Goal: Information Seeking & Learning: Learn about a topic

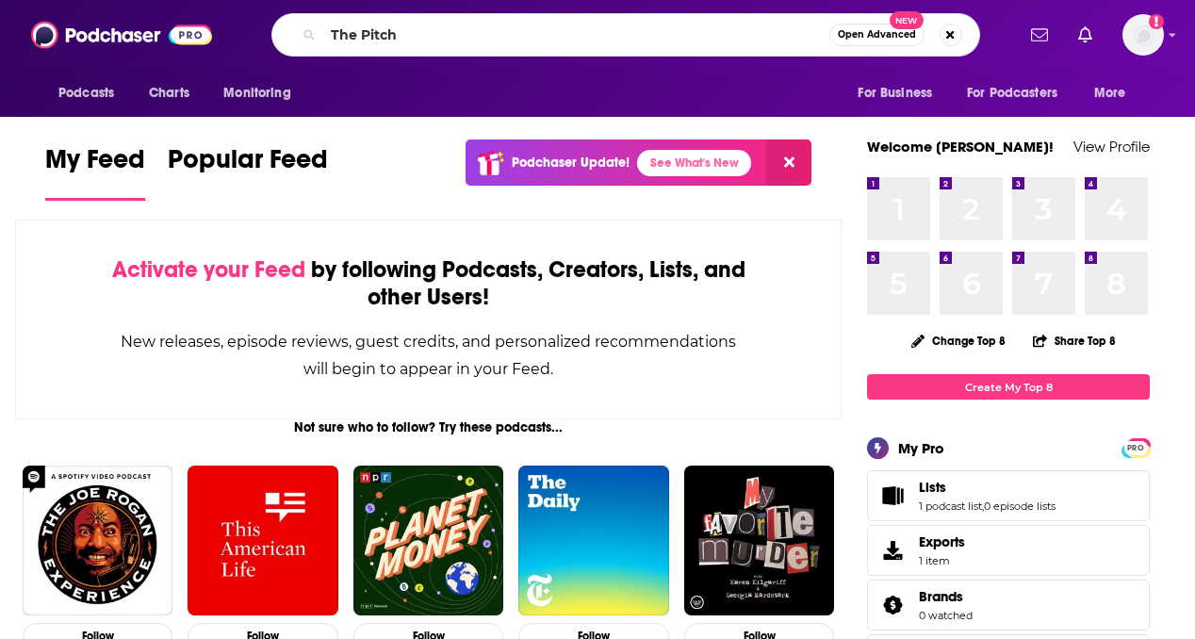
click at [746, 34] on input "The Pitch" at bounding box center [576, 35] width 506 height 30
type input "The Pitch"
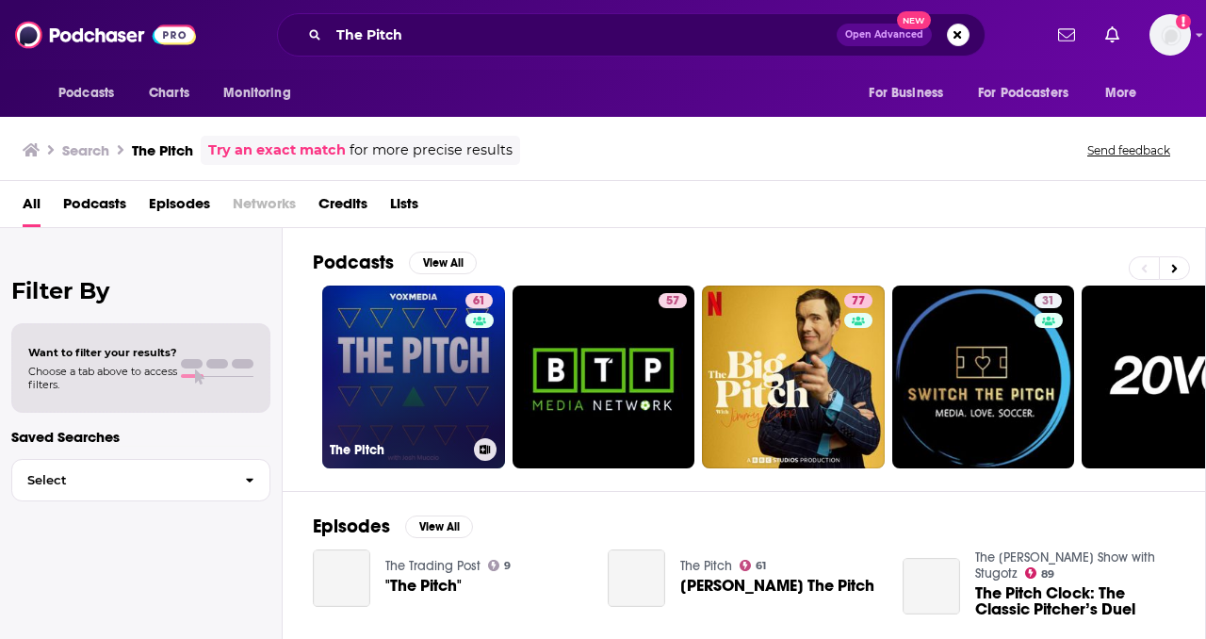
click at [410, 362] on link "61 The Pitch" at bounding box center [413, 377] width 183 height 183
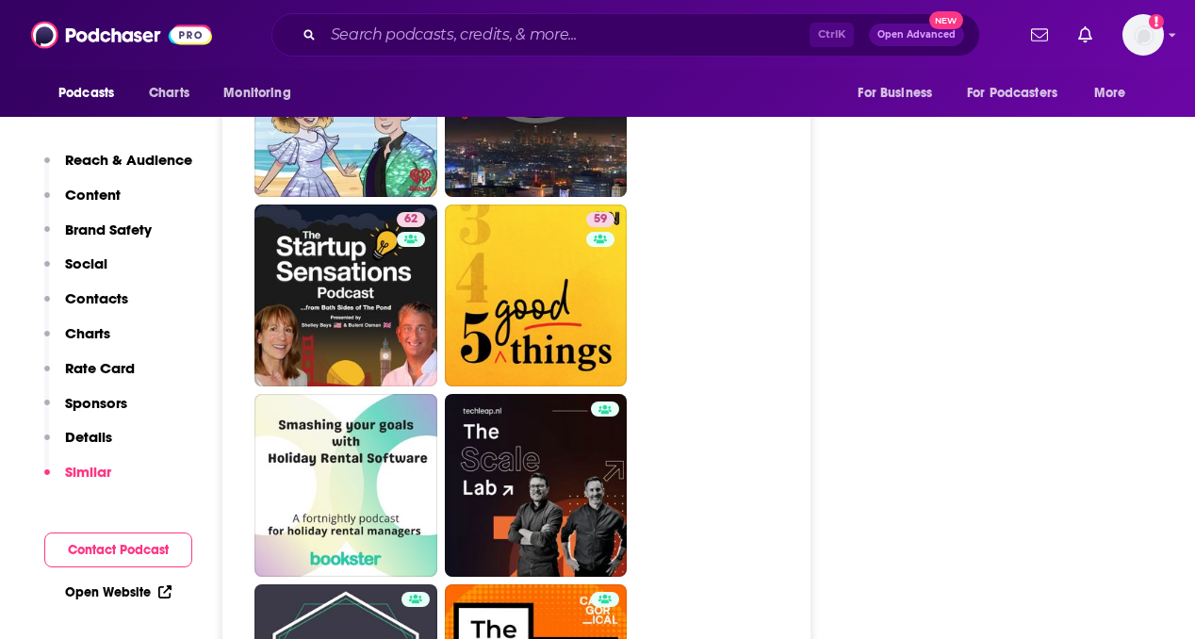
scroll to position [4524, 0]
